Goal: Use online tool/utility: Utilize a website feature to perform a specific function

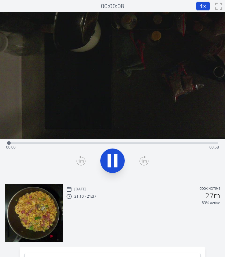
click at [46, 140] on div "Time elapsed: 00:00 Time remaining: 00:58" at bounding box center [112, 142] width 210 height 7
click at [69, 138] on video at bounding box center [112, 75] width 225 height 126
click at [79, 142] on div "Time elapsed: 00:12 Time remaining: 00:45" at bounding box center [112, 142] width 210 height 7
click at [97, 141] on div "Time elapsed: 00:20 Time remaining: 00:38" at bounding box center [112, 142] width 210 height 7
click at [123, 141] on div "Time elapsed: 00:25 Time remaining: 00:33" at bounding box center [112, 142] width 210 height 7
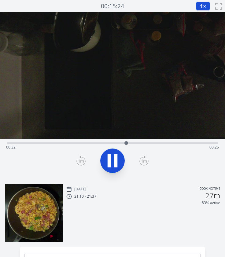
click at [134, 142] on div "Time elapsed: 00:32 Time remaining: 00:25" at bounding box center [112, 142] width 210 height 7
click at [141, 141] on div at bounding box center [136, 142] width 9 height 9
click at [154, 141] on div "Time elapsed: 00:37 Time remaining: 00:21" at bounding box center [112, 142] width 210 height 7
click at [113, 158] on icon at bounding box center [112, 160] width 17 height 17
click at [168, 142] on div "Time elapsed: 00:45 Time remaining: 00:12" at bounding box center [112, 147] width 212 height 10
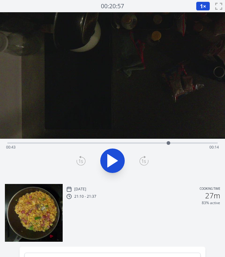
click at [173, 143] on div "Time elapsed: 00:43 Time remaining: 00:14" at bounding box center [112, 147] width 212 height 10
click at [171, 142] on div at bounding box center [173, 143] width 4 height 4
click at [168, 143] on div at bounding box center [170, 142] width 9 height 9
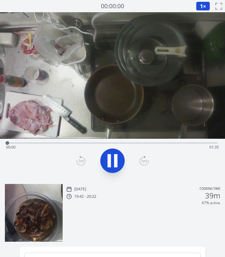
click at [36, 143] on div "Time elapsed: 00:00 Time remaining: 01:35" at bounding box center [112, 147] width 212 height 10
click at [59, 143] on div "Time elapsed: 00:12 Time remaining: 01:23" at bounding box center [112, 147] width 212 height 10
click at [45, 143] on div "Time elapsed: 00:23 Time remaining: 01:12" at bounding box center [112, 147] width 212 height 10
click at [117, 156] on icon at bounding box center [115, 160] width 3 height 13
click at [20, 143] on div "Time elapsed: 00:36 Time remaining: 00:58" at bounding box center [112, 147] width 212 height 10
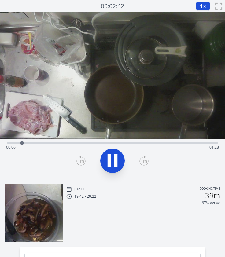
click at [114, 161] on icon at bounding box center [115, 160] width 3 height 13
click at [18, 142] on div at bounding box center [22, 142] width 9 height 9
click at [16, 142] on div at bounding box center [17, 142] width 9 height 9
click at [13, 142] on div at bounding box center [15, 142] width 9 height 9
click at [7, 143] on div "Time elapsed: 00:02 Time remaining: 01:32" at bounding box center [112, 147] width 212 height 10
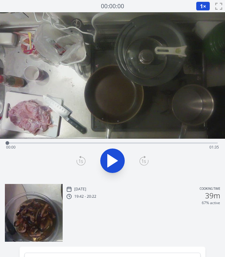
click at [120, 166] on icon at bounding box center [112, 160] width 17 height 17
click at [136, 182] on div "Mon, 1st Sep 2025 Cooking time 19:42 - 20:22 39m 67% active" at bounding box center [112, 210] width 225 height 63
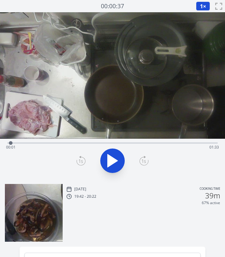
click at [81, 160] on icon at bounding box center [81, 161] width 4 height 4
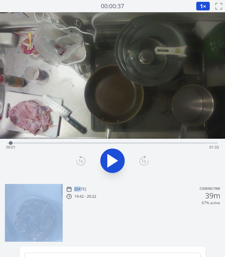
click at [81, 160] on icon at bounding box center [81, 161] width 4 height 4
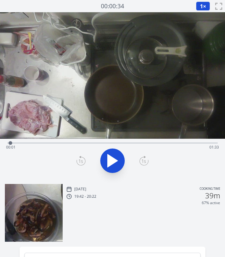
click at [81, 160] on icon at bounding box center [81, 161] width 4 height 4
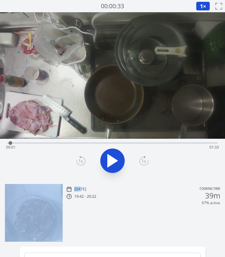
click at [81, 160] on icon at bounding box center [81, 161] width 4 height 4
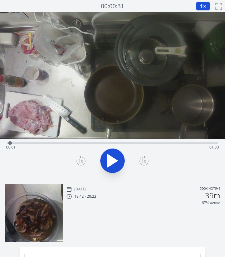
click at [81, 160] on icon at bounding box center [81, 161] width 4 height 4
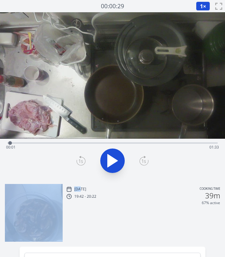
click at [81, 160] on icon at bounding box center [81, 161] width 4 height 4
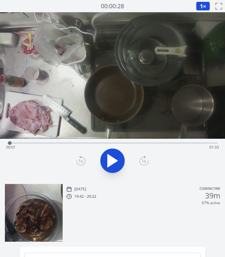
click at [123, 218] on div "Mon, 1st Sep 2025 Cooking time 19:42 - 20:22 39m 67% active" at bounding box center [143, 213] width 154 height 56
click at [101, 223] on div "Mon, 1st Sep 2025 Cooking time 19:42 - 20:22 39m 67% active" at bounding box center [143, 213] width 154 height 56
click at [128, 116] on video at bounding box center [112, 75] width 225 height 126
click at [124, 125] on video at bounding box center [112, 75] width 225 height 126
click at [129, 222] on div "Mon, 1st Sep 2025 Cooking time 19:42 - 20:22 39m 67% active" at bounding box center [143, 213] width 154 height 56
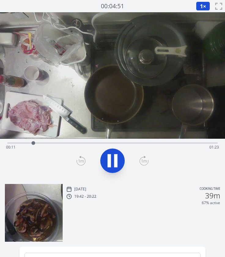
click at [53, 142] on div "Time elapsed: 00:11 Time remaining: 01:23" at bounding box center [112, 142] width 210 height 7
click at [108, 149] on button at bounding box center [112, 160] width 24 height 24
click at [49, 141] on div "Time elapsed: 00:22 Time remaining: 01:12" at bounding box center [112, 142] width 210 height 7
click at [46, 142] on div at bounding box center [49, 142] width 9 height 9
click at [38, 142] on div "Time elapsed: 00:17 Time remaining: 01:17" at bounding box center [112, 147] width 212 height 10
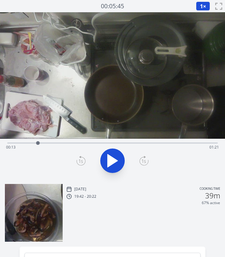
click at [31, 142] on div "Time elapsed: 00:13 Time remaining: 01:21" at bounding box center [112, 147] width 212 height 10
click at [34, 142] on div at bounding box center [31, 142] width 9 height 9
click at [37, 142] on div at bounding box center [33, 142] width 9 height 9
click at [35, 143] on div at bounding box center [37, 143] width 4 height 4
click at [167, 208] on div "Mon, 1st Sep 2025 Cooking time 19:42 - 20:22 39m 67% active" at bounding box center [143, 213] width 154 height 56
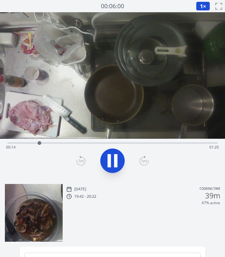
click at [151, 139] on div "Time elapsed: 00:14 Time remaining: 01:20" at bounding box center [112, 142] width 210 height 7
click at [179, 143] on div "Time elapsed: 01:05 Time remaining: 00:29" at bounding box center [112, 147] width 212 height 10
click at [127, 142] on div "Time elapsed: 01:17 Time remaining: 00:17" at bounding box center [112, 147] width 212 height 10
click at [109, 159] on icon at bounding box center [108, 160] width 3 height 13
click at [103, 141] on div "Time elapsed: 00:54 Time remaining: 00:40" at bounding box center [112, 142] width 210 height 7
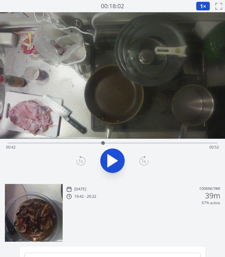
click at [97, 143] on div "Time elapsed: 00:42 Time remaining: 00:52" at bounding box center [112, 147] width 212 height 10
click at [99, 141] on div at bounding box center [96, 142] width 9 height 9
click at [93, 141] on div "Time elapsed: 00:41 Time remaining: 00:53" at bounding box center [112, 142] width 210 height 7
click at [110, 159] on icon at bounding box center [108, 160] width 3 height 13
click at [31, 142] on div "Time elapsed: 00:58 Time remaining: 00:36" at bounding box center [112, 147] width 212 height 10
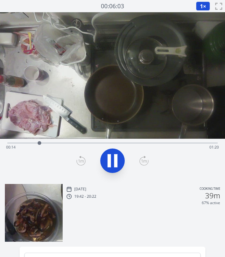
click at [118, 157] on icon at bounding box center [112, 160] width 17 height 17
click at [52, 140] on div "Time elapsed: 00:14 Time remaining: 01:20" at bounding box center [112, 142] width 210 height 7
click at [45, 143] on div "Time elapsed: 00:20 Time remaining: 01:14" at bounding box center [112, 147] width 212 height 10
click at [40, 142] on div "Time elapsed: 00:16 Time remaining: 01:18" at bounding box center [112, 147] width 212 height 10
click at [35, 142] on div "Time elapsed: 00:14 Time remaining: 01:20" at bounding box center [112, 147] width 212 height 10
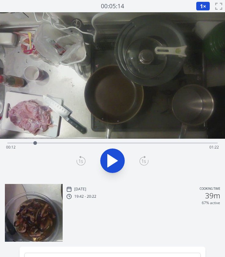
click at [115, 152] on button at bounding box center [112, 160] width 24 height 24
click at [83, 158] on icon at bounding box center [80, 161] width 9 height 10
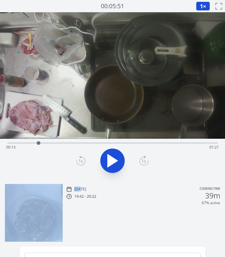
click at [83, 158] on icon at bounding box center [80, 161] width 9 height 10
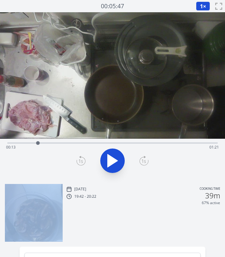
click at [83, 158] on icon at bounding box center [80, 161] width 9 height 10
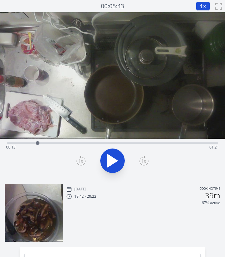
click at [83, 158] on icon at bounding box center [80, 161] width 9 height 10
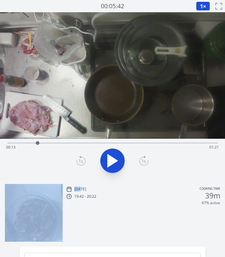
click at [83, 158] on icon at bounding box center [80, 161] width 9 height 10
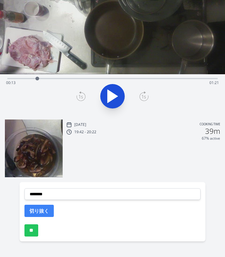
scroll to position [72, 0]
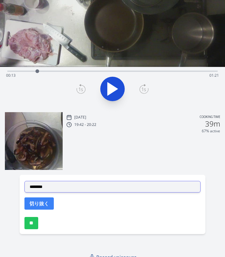
click at [63, 185] on select "**********" at bounding box center [112, 187] width 176 height 12
select select "**********"
click at [24, 181] on select "**********" at bounding box center [112, 187] width 176 height 12
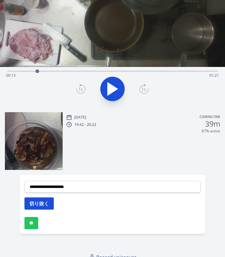
click at [36, 202] on button "切り抜く" at bounding box center [38, 203] width 29 height 12
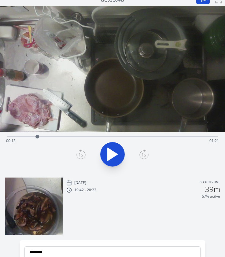
scroll to position [6, 0]
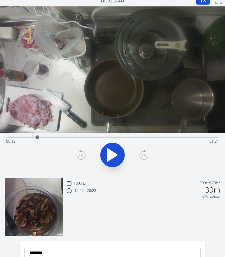
click at [122, 136] on div "Time elapsed: 00:13 Time remaining: 01:21" at bounding box center [112, 141] width 212 height 10
click at [113, 136] on div "Time elapsed: 00:51 Time remaining: 00:43" at bounding box center [112, 136] width 210 height 7
click at [96, 136] on div "Time elapsed: 00:47 Time remaining: 00:47" at bounding box center [112, 141] width 212 height 10
click at [84, 136] on div "Time elapsed: 00:39 Time remaining: 00:55" at bounding box center [112, 136] width 210 height 7
click at [111, 152] on icon at bounding box center [112, 154] width 10 height 13
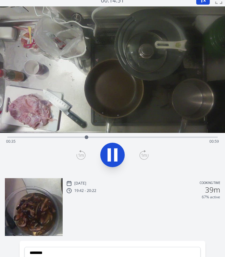
click at [111, 152] on icon at bounding box center [112, 154] width 17 height 17
click at [111, 152] on icon at bounding box center [112, 154] width 10 height 13
click at [111, 152] on icon at bounding box center [112, 154] width 17 height 17
click at [93, 138] on div at bounding box center [96, 136] width 9 height 9
click at [110, 152] on icon at bounding box center [112, 154] width 10 height 13
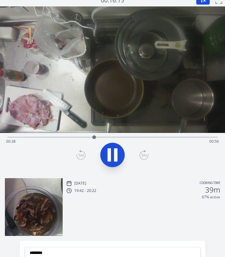
click at [110, 152] on icon at bounding box center [108, 154] width 3 height 13
click at [77, 154] on icon at bounding box center [81, 155] width 9 height 8
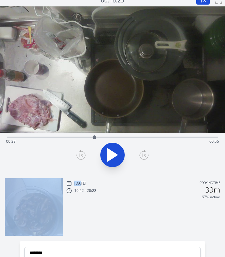
click at [77, 154] on icon at bounding box center [81, 155] width 9 height 8
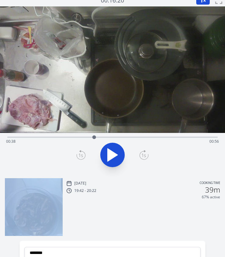
click at [77, 154] on icon at bounding box center [81, 155] width 9 height 8
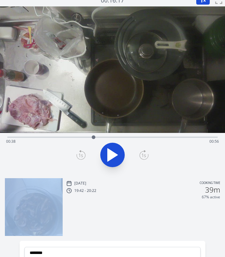
click at [77, 154] on icon at bounding box center [81, 155] width 9 height 8
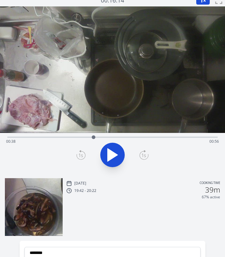
click at [77, 154] on icon at bounding box center [81, 155] width 9 height 8
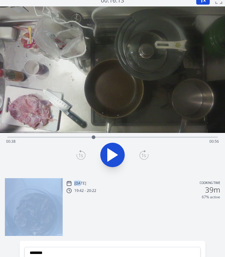
click at [77, 154] on icon at bounding box center [81, 155] width 9 height 8
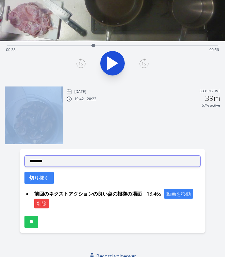
click at [99, 161] on select "**********" at bounding box center [112, 161] width 176 height 12
select select "**********"
click at [24, 155] on select "**********" at bounding box center [112, 161] width 176 height 12
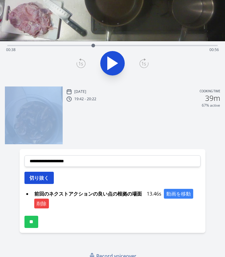
click at [38, 173] on button "切り抜く" at bounding box center [38, 178] width 29 height 12
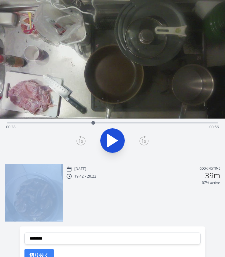
scroll to position [19, 0]
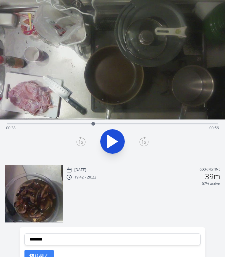
click at [14, 123] on div "Time elapsed: 00:38 Time remaining: 00:56" at bounding box center [112, 128] width 212 height 10
click at [10, 123] on div at bounding box center [13, 123] width 9 height 9
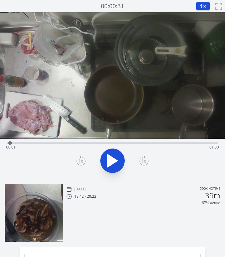
click at [76, 159] on icon at bounding box center [80, 161] width 9 height 10
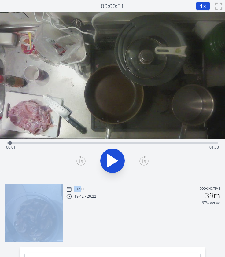
click at [76, 159] on icon at bounding box center [80, 161] width 9 height 10
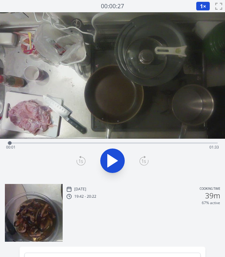
click at [138, 162] on div at bounding box center [112, 160] width 217 height 29
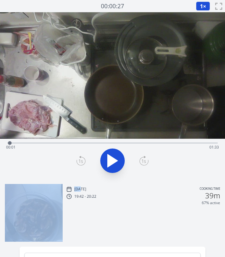
click at [138, 162] on div at bounding box center [112, 160] width 217 height 29
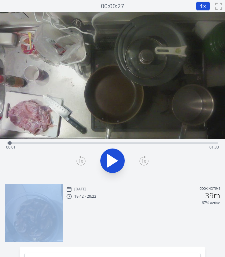
click at [141, 161] on icon at bounding box center [143, 161] width 9 height 10
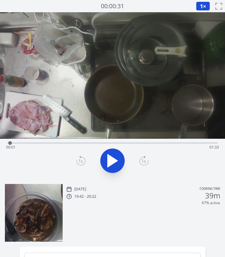
click at [79, 160] on icon at bounding box center [81, 161] width 4 height 4
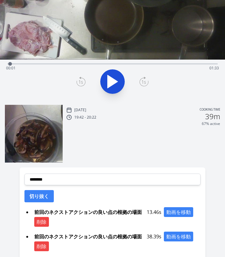
scroll to position [80, 0]
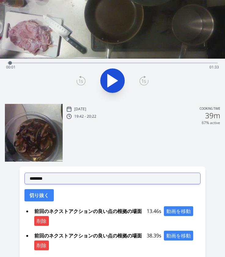
click at [46, 177] on select "**********" at bounding box center [112, 178] width 176 height 12
select select "**********"
click at [24, 172] on select "**********" at bounding box center [112, 178] width 176 height 12
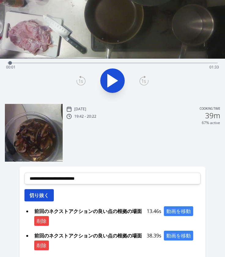
click at [35, 195] on button "切り抜く" at bounding box center [38, 195] width 29 height 12
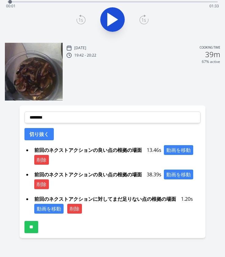
scroll to position [142, 0]
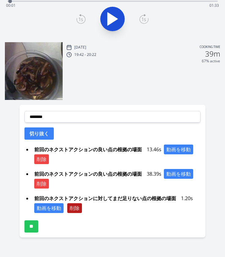
click at [76, 207] on button "削除" at bounding box center [74, 208] width 15 height 10
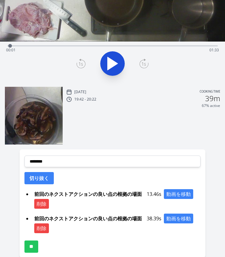
scroll to position [98, 0]
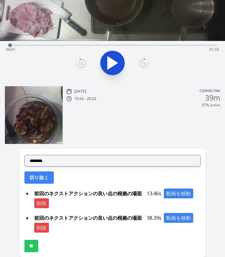
click at [78, 164] on select "**********" at bounding box center [112, 161] width 176 height 12
select select "**********"
click at [24, 155] on select "**********" at bounding box center [112, 161] width 176 height 12
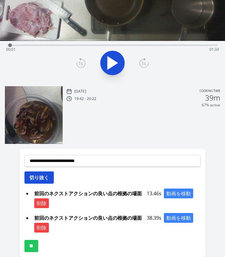
click at [39, 176] on button "切り抜く" at bounding box center [38, 177] width 29 height 12
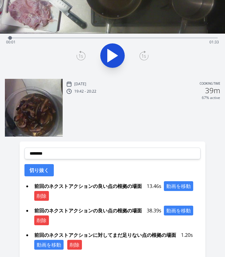
scroll to position [121, 0]
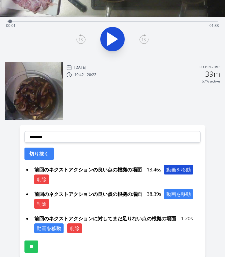
click at [181, 169] on button "動画を移動" at bounding box center [178, 170] width 29 height 10
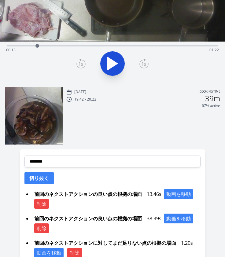
scroll to position [98, 0]
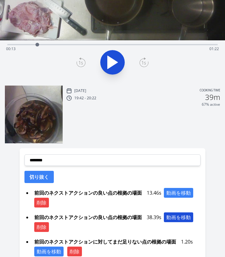
click at [180, 215] on button "動画を移動" at bounding box center [178, 217] width 29 height 10
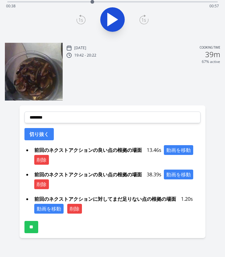
scroll to position [142, 0]
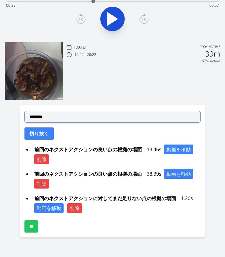
click at [63, 113] on select "**********" at bounding box center [112, 117] width 176 height 12
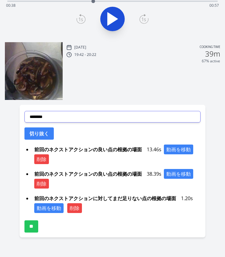
select select "**********"
click at [24, 111] on select "**********" at bounding box center [112, 117] width 176 height 12
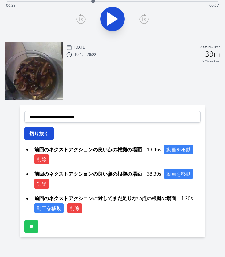
click at [53, 132] on button "切り抜く" at bounding box center [38, 133] width 29 height 12
select select
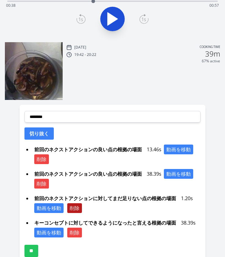
scroll to position [175, 0]
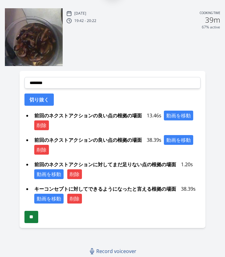
click at [30, 215] on input "**" at bounding box center [31, 217] width 14 height 12
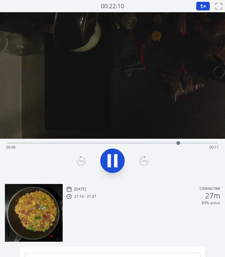
click at [37, 141] on div "Time elapsed: 00:46 Time remaining: 00:11" at bounding box center [112, 142] width 210 height 7
click at [106, 165] on icon at bounding box center [112, 160] width 17 height 17
click at [49, 142] on div "Time elapsed: 00:09 Time remaining: 00:49" at bounding box center [112, 142] width 210 height 7
click at [58, 142] on div "Time elapsed: 00:11 Time remaining: 00:47" at bounding box center [112, 142] width 210 height 7
click at [63, 142] on div "Time elapsed: 00:13 Time remaining: 00:44" at bounding box center [112, 147] width 212 height 10
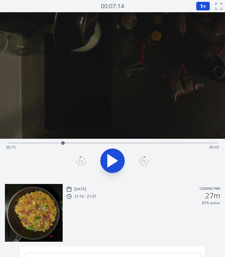
click at [71, 141] on div "Time elapsed: 00:15 Time remaining: 00:43" at bounding box center [112, 142] width 210 height 7
click at [89, 143] on div "Time elapsed: 00:17 Time remaining: 00:40" at bounding box center [112, 147] width 212 height 10
click at [96, 143] on div "Time elapsed: 00:22 Time remaining: 00:35" at bounding box center [112, 147] width 212 height 10
click at [107, 143] on div "Time elapsed: 00:24 Time remaining: 00:34" at bounding box center [112, 147] width 212 height 10
click at [126, 143] on div "Time elapsed: 00:27 Time remaining: 00:31" at bounding box center [112, 147] width 212 height 10
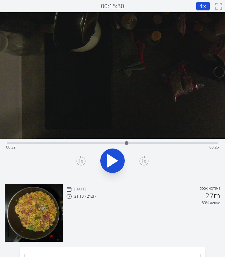
click at [130, 143] on div at bounding box center [126, 142] width 9 height 9
click at [134, 142] on div at bounding box center [129, 142] width 9 height 9
click at [120, 142] on div "Time elapsed: 00:34 Time remaining: 00:23" at bounding box center [112, 142] width 210 height 7
click at [115, 142] on div "Time elapsed: 00:30 Time remaining: 00:27" at bounding box center [112, 142] width 210 height 7
click at [122, 141] on div "Time elapsed: 00:29 Time remaining: 00:28" at bounding box center [112, 142] width 210 height 7
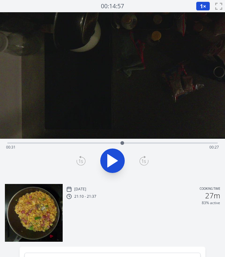
click at [107, 159] on icon at bounding box center [112, 160] width 17 height 17
click at [78, 161] on icon at bounding box center [80, 161] width 9 height 10
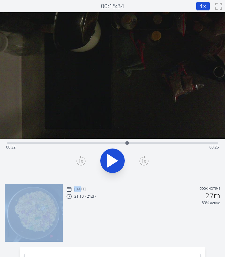
click at [78, 161] on icon at bounding box center [80, 161] width 9 height 10
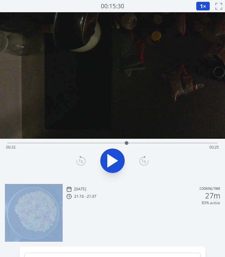
click at [78, 161] on icon at bounding box center [80, 161] width 9 height 10
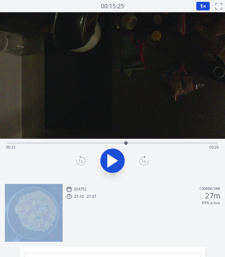
click at [78, 161] on icon at bounding box center [80, 161] width 9 height 10
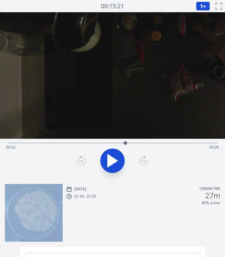
click at [78, 161] on icon at bounding box center [80, 161] width 9 height 10
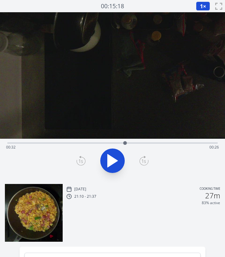
click at [78, 161] on icon at bounding box center [80, 161] width 9 height 10
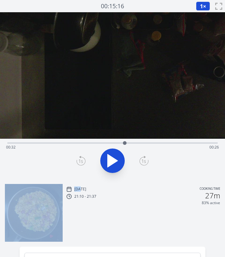
click at [78, 161] on icon at bounding box center [80, 161] width 9 height 10
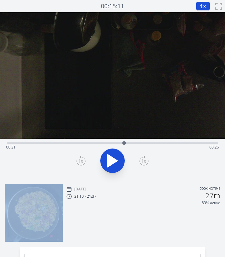
click at [146, 161] on icon at bounding box center [143, 161] width 9 height 10
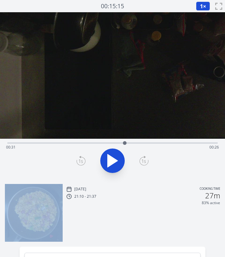
click at [146, 161] on icon at bounding box center [143, 161] width 9 height 10
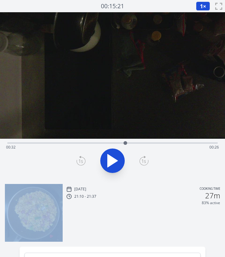
click at [146, 161] on icon at bounding box center [143, 161] width 9 height 10
click at [121, 142] on div at bounding box center [125, 142] width 9 height 9
click at [114, 160] on icon at bounding box center [112, 160] width 10 height 13
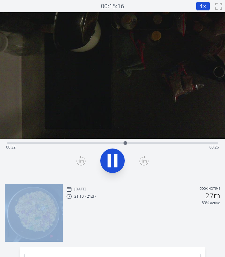
click at [114, 160] on icon at bounding box center [115, 160] width 3 height 13
click at [114, 160] on icon at bounding box center [112, 160] width 10 height 13
click at [114, 160] on icon at bounding box center [115, 160] width 3 height 13
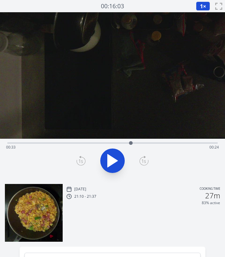
click at [123, 143] on div "Time elapsed: 00:33 Time remaining: 00:24" at bounding box center [112, 147] width 212 height 10
click at [117, 142] on div "Time elapsed: 00:31 Time remaining: 00:26" at bounding box center [112, 147] width 212 height 10
click at [107, 157] on icon at bounding box center [112, 160] width 17 height 17
click at [81, 161] on icon at bounding box center [81, 161] width 4 height 4
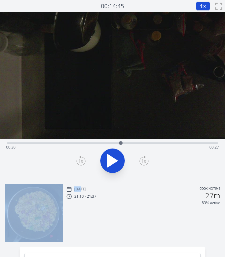
click at [81, 161] on icon at bounding box center [81, 161] width 4 height 4
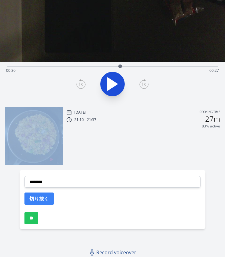
scroll to position [78, 0]
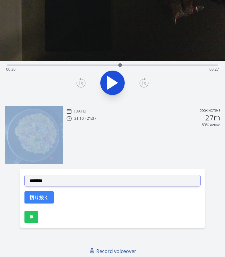
click at [95, 175] on select "**********" at bounding box center [112, 181] width 176 height 12
select select "**********"
click at [24, 175] on select "**********" at bounding box center [112, 181] width 176 height 12
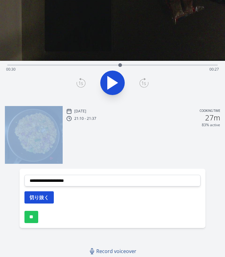
click at [34, 196] on button "切り抜く" at bounding box center [38, 197] width 29 height 12
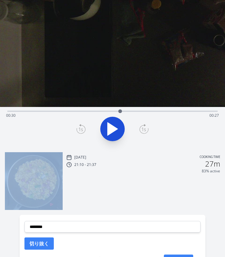
scroll to position [28, 0]
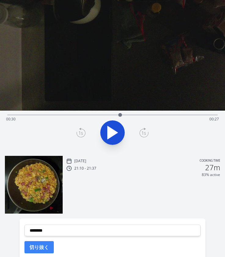
click at [153, 113] on div "Time elapsed: 00:30 Time remaining: 00:27" at bounding box center [112, 113] width 210 height 7
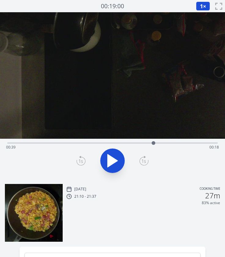
scroll to position [0, 0]
click at [157, 143] on div at bounding box center [153, 142] width 9 height 9
click at [152, 143] on div at bounding box center [156, 142] width 9 height 9
click at [115, 162] on icon at bounding box center [112, 160] width 10 height 13
click at [115, 162] on icon at bounding box center [115, 160] width 3 height 13
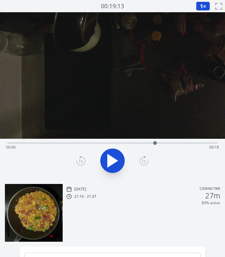
click at [115, 162] on icon at bounding box center [112, 160] width 10 height 13
click at [115, 162] on icon at bounding box center [115, 160] width 3 height 13
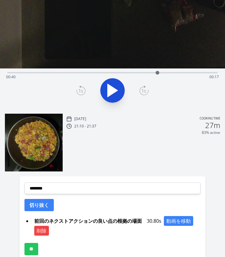
scroll to position [74, 0]
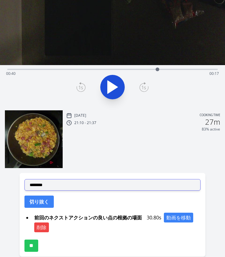
click at [82, 184] on select "**********" at bounding box center [112, 185] width 176 height 12
select select "**********"
click at [24, 179] on select "**********" at bounding box center [112, 185] width 176 height 12
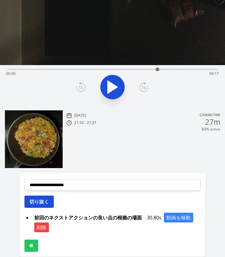
click at [44, 198] on button "切り抜く" at bounding box center [38, 201] width 29 height 12
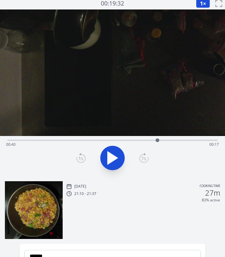
scroll to position [0, 0]
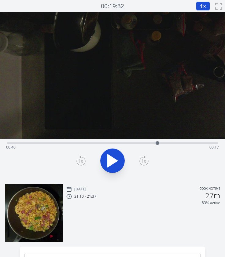
click at [139, 142] on div "Time elapsed: 00:40 Time remaining: 00:17" at bounding box center [112, 147] width 212 height 10
click at [155, 143] on div "Time elapsed: 00:36 Time remaining: 00:22" at bounding box center [112, 147] width 212 height 10
click at [163, 142] on div "Time elapsed: 00:40 Time remaining: 00:18" at bounding box center [112, 147] width 212 height 10
click at [168, 142] on div "Time elapsed: 00:42 Time remaining: 00:15" at bounding box center [112, 147] width 212 height 10
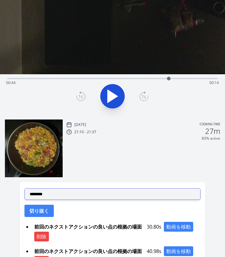
click at [63, 197] on select "**********" at bounding box center [112, 194] width 176 height 12
select select "**********"
click at [24, 188] on select "**********" at bounding box center [112, 194] width 176 height 12
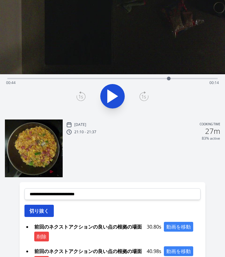
click at [40, 206] on button "切り抜く" at bounding box center [38, 210] width 29 height 12
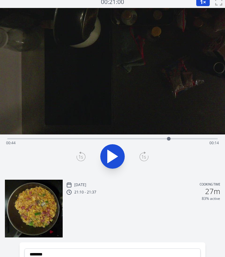
scroll to position [71, 0]
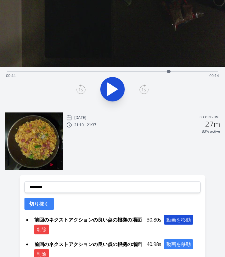
click at [172, 220] on button "動画を移動" at bounding box center [178, 220] width 29 height 10
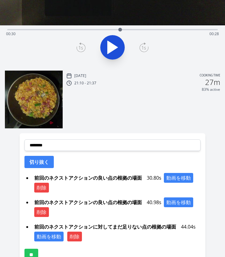
scroll to position [114, 0]
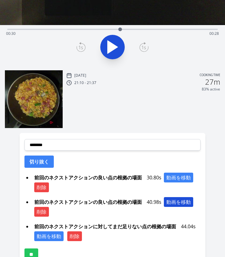
click at [168, 200] on button "動画を移動" at bounding box center [178, 202] width 29 height 10
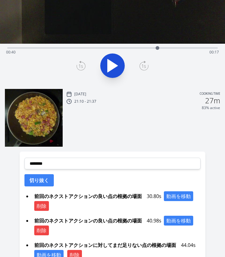
scroll to position [151, 0]
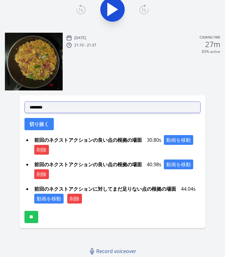
click at [71, 109] on select "**********" at bounding box center [112, 107] width 176 height 12
select select "**********"
click at [24, 101] on select "**********" at bounding box center [112, 107] width 176 height 12
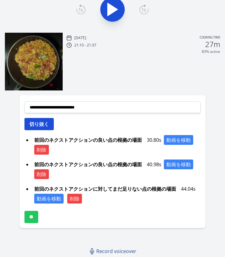
click at [42, 121] on button "切り抜く" at bounding box center [38, 124] width 29 height 12
select select
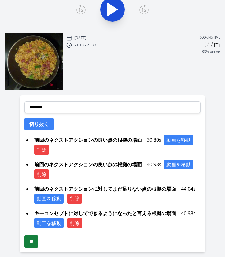
click at [36, 238] on input "**" at bounding box center [31, 241] width 14 height 12
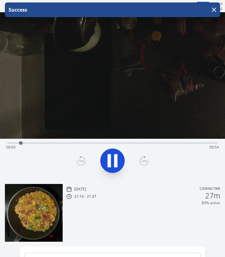
click at [115, 153] on icon at bounding box center [112, 160] width 17 height 17
